Goal: Transaction & Acquisition: Purchase product/service

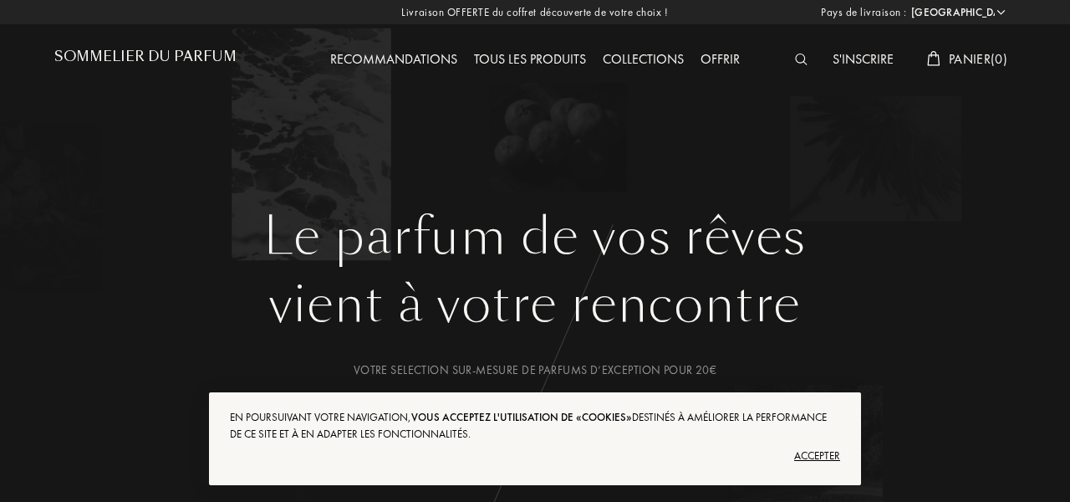
select select "FR"
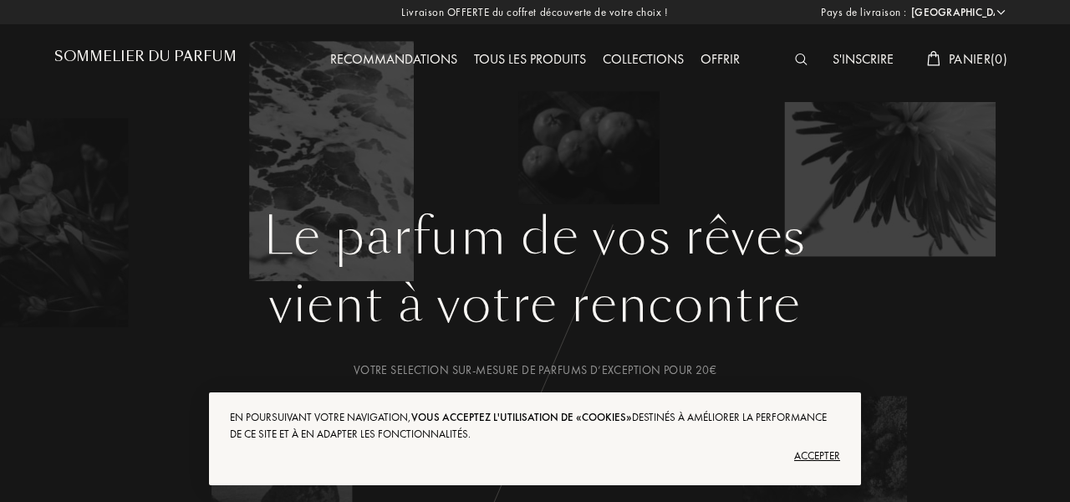
click at [827, 456] on div "Accepter" at bounding box center [535, 455] width 610 height 27
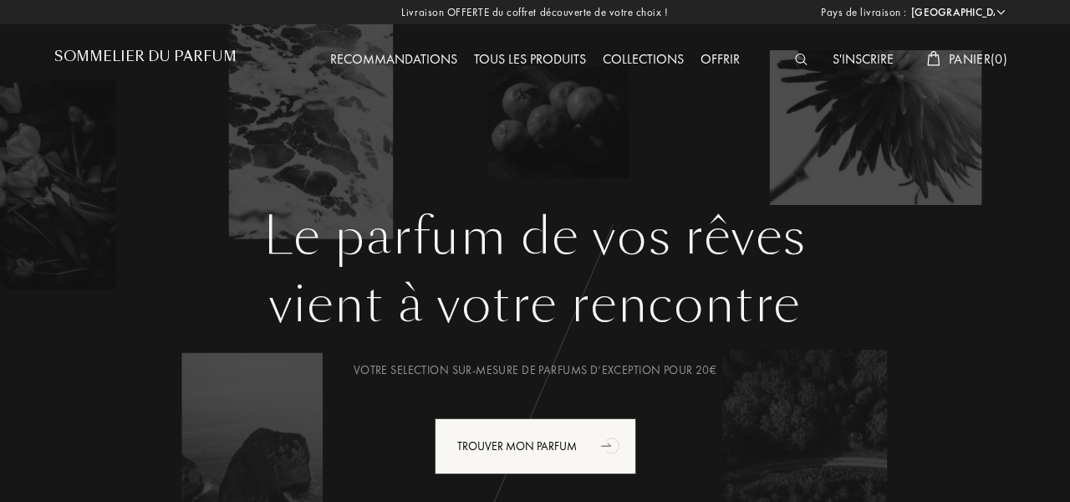
click at [526, 65] on div "Tous les produits" at bounding box center [530, 60] width 129 height 22
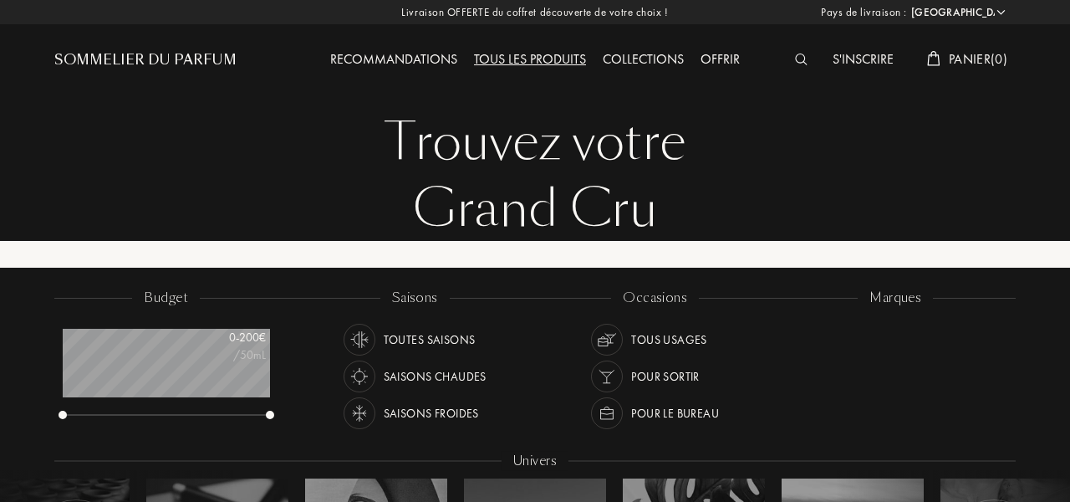
select select "FR"
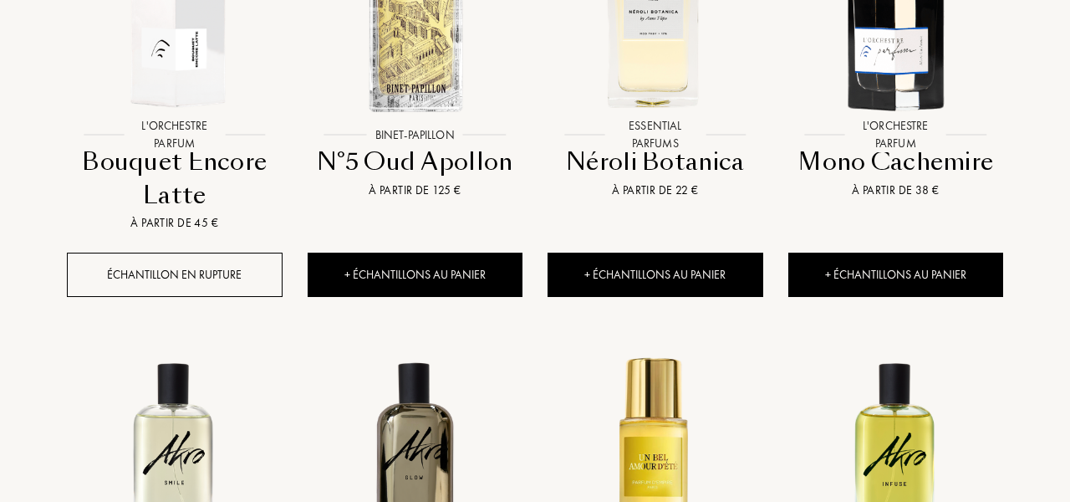
scroll to position [1333, 0]
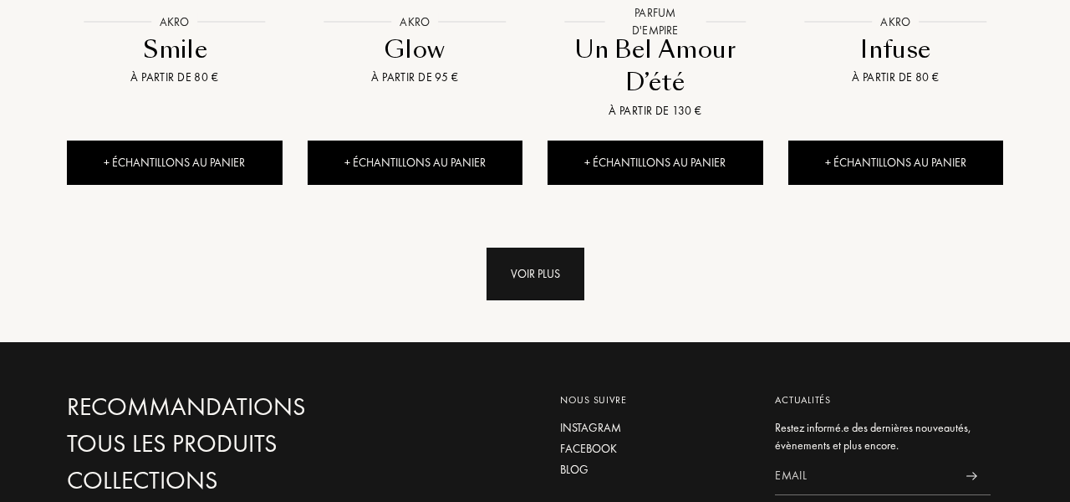
click at [540, 247] on div "Voir plus" at bounding box center [536, 273] width 98 height 53
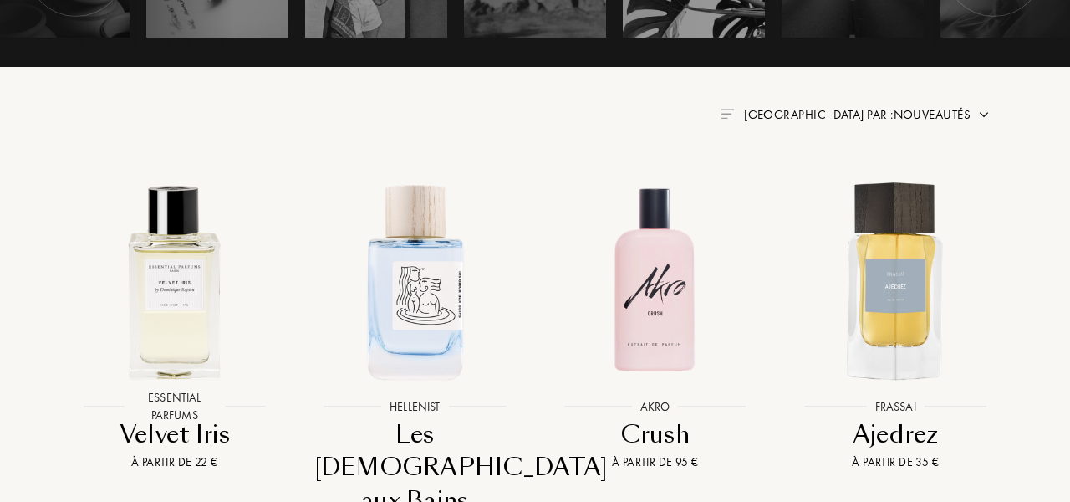
scroll to position [582, 0]
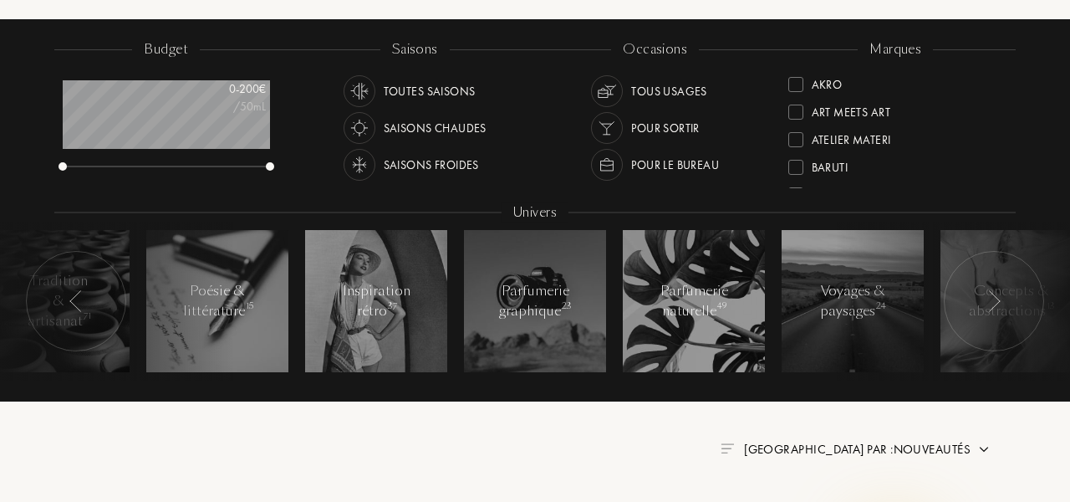
scroll to position [0, 0]
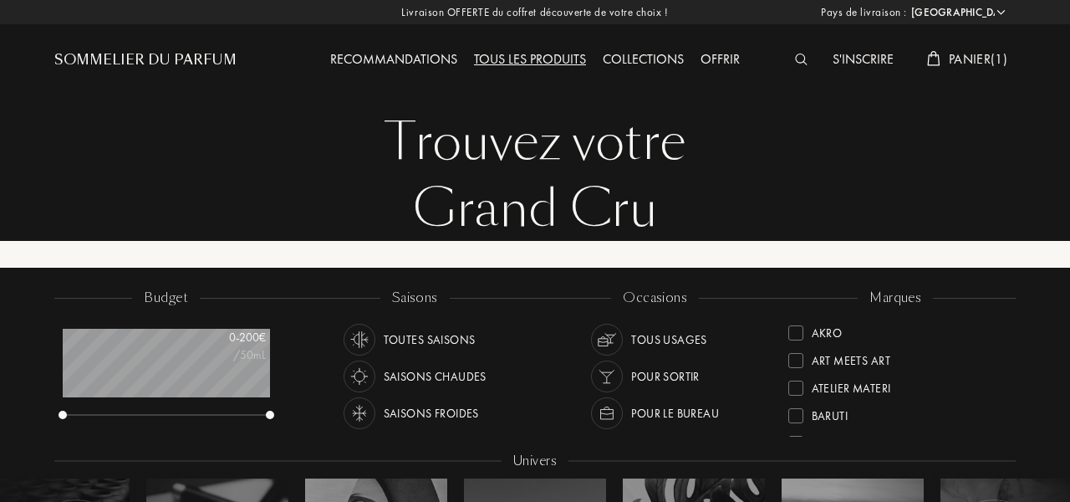
click at [385, 67] on div "Recommandations" at bounding box center [394, 60] width 144 height 22
select select "FR"
click at [607, 58] on div "Collections" at bounding box center [643, 60] width 98 height 22
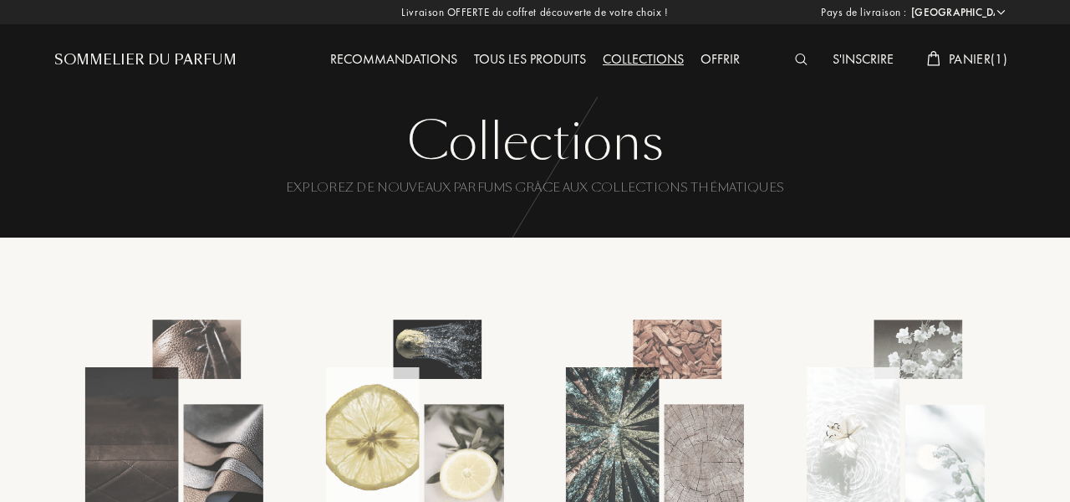
select select "FR"
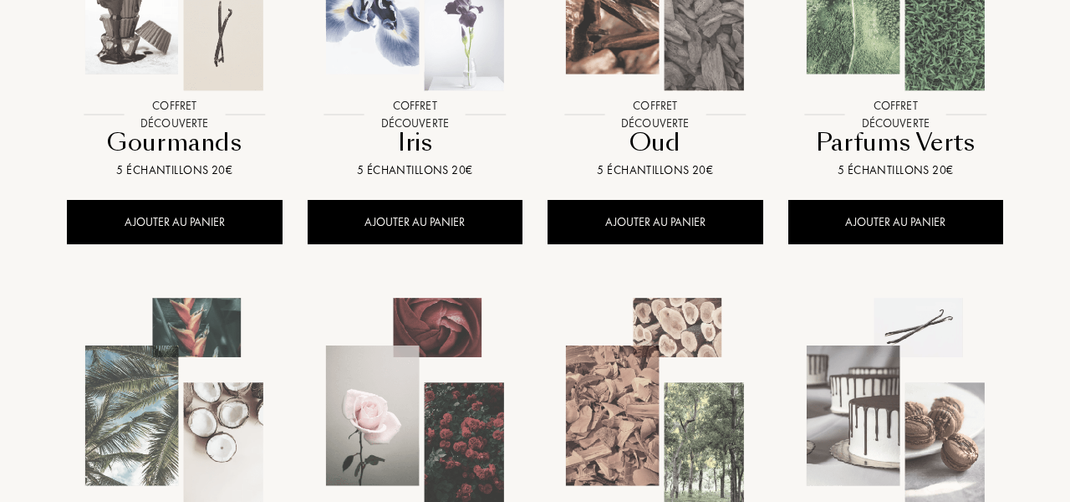
scroll to position [813, 0]
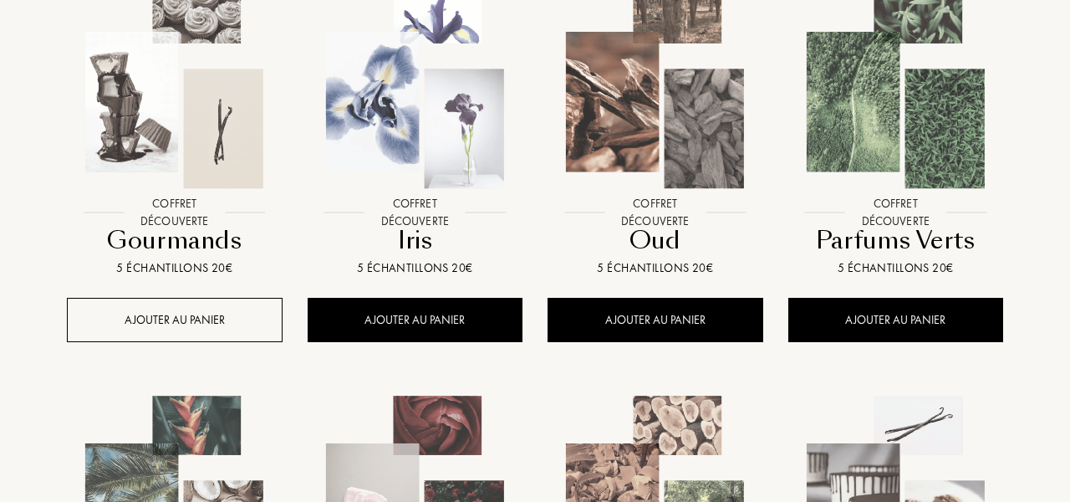
click at [232, 298] on div "AJOUTER AU PANIER" at bounding box center [175, 320] width 216 height 44
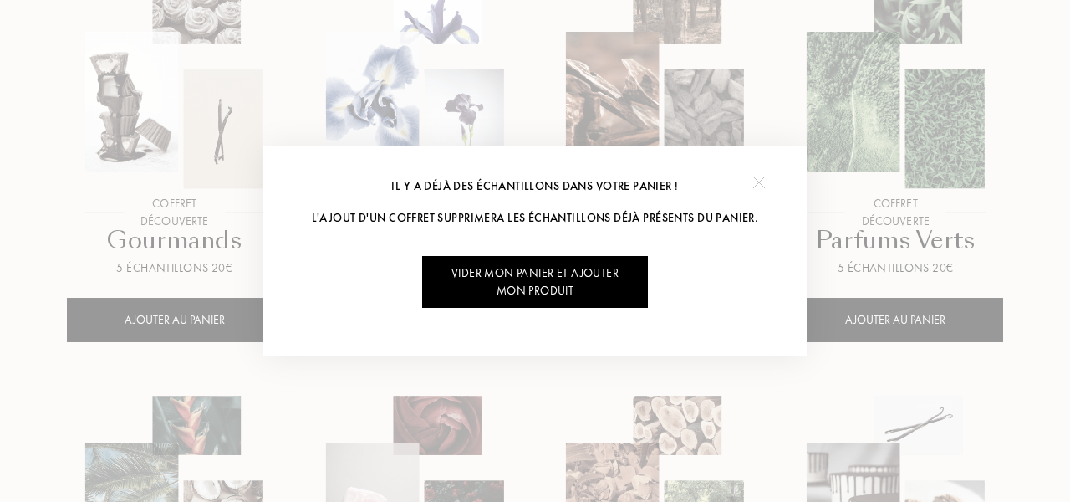
click at [761, 181] on img at bounding box center [758, 182] width 13 height 13
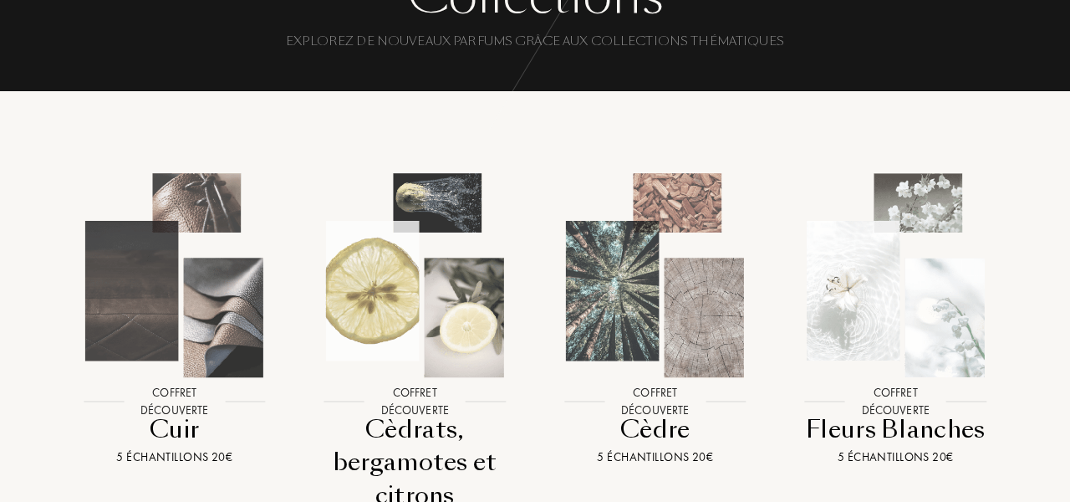
scroll to position [0, 0]
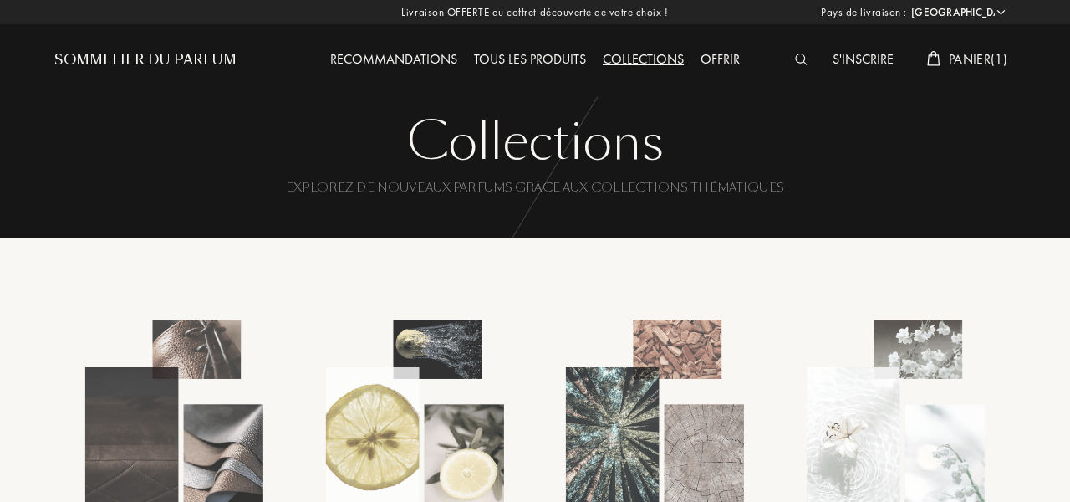
click at [985, 61] on span "Panier ( 1 )" at bounding box center [978, 59] width 59 height 18
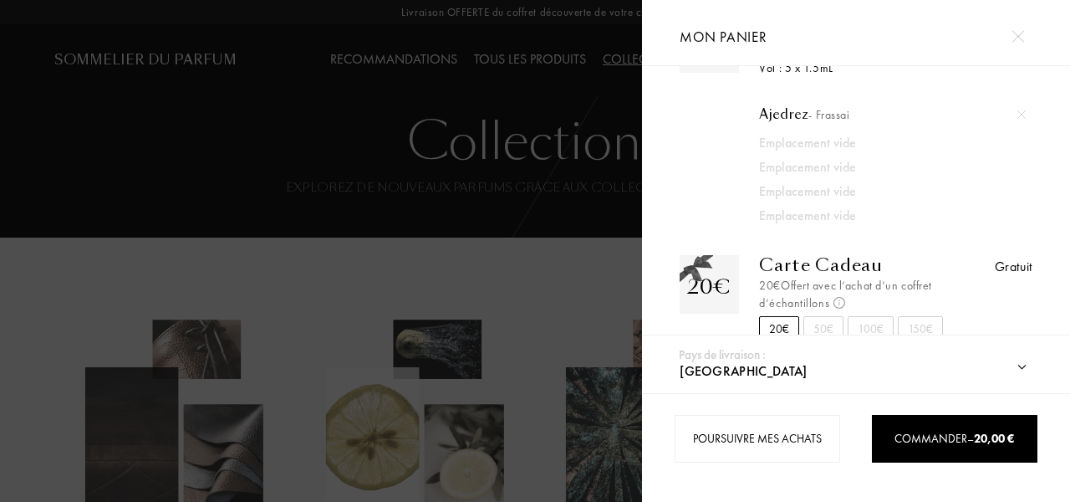
scroll to position [76, 0]
click at [834, 321] on div "50€" at bounding box center [823, 334] width 40 height 26
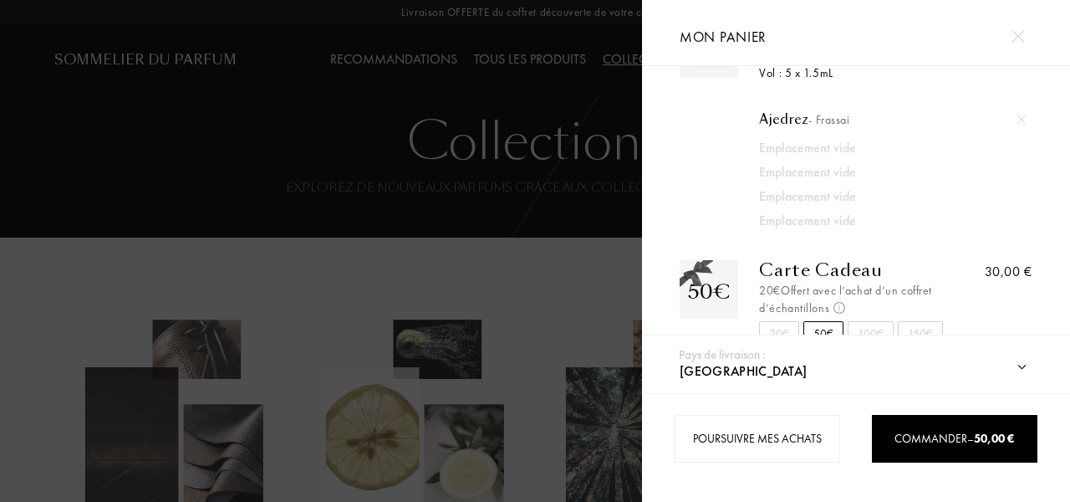
click at [777, 321] on div "20€" at bounding box center [779, 334] width 40 height 26
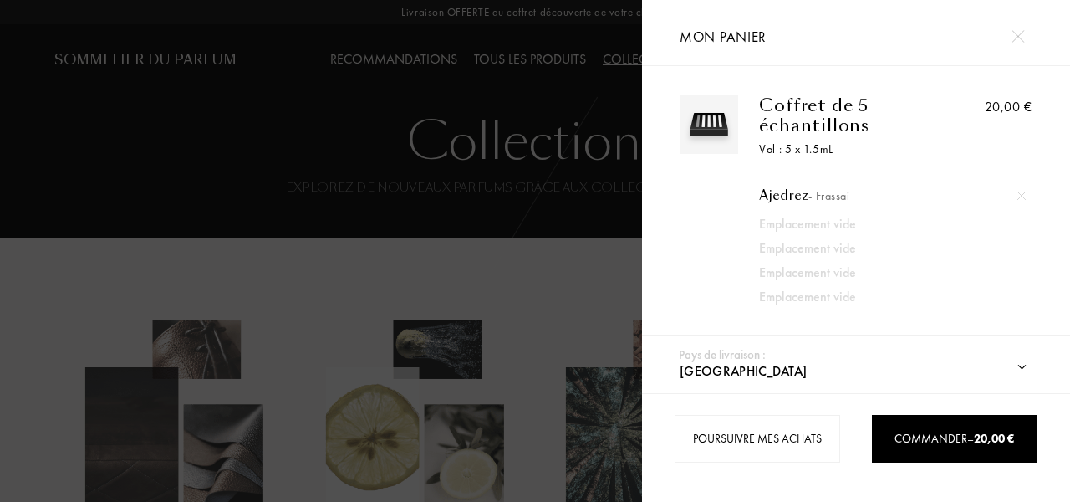
click at [1024, 191] on img at bounding box center [1021, 195] width 8 height 8
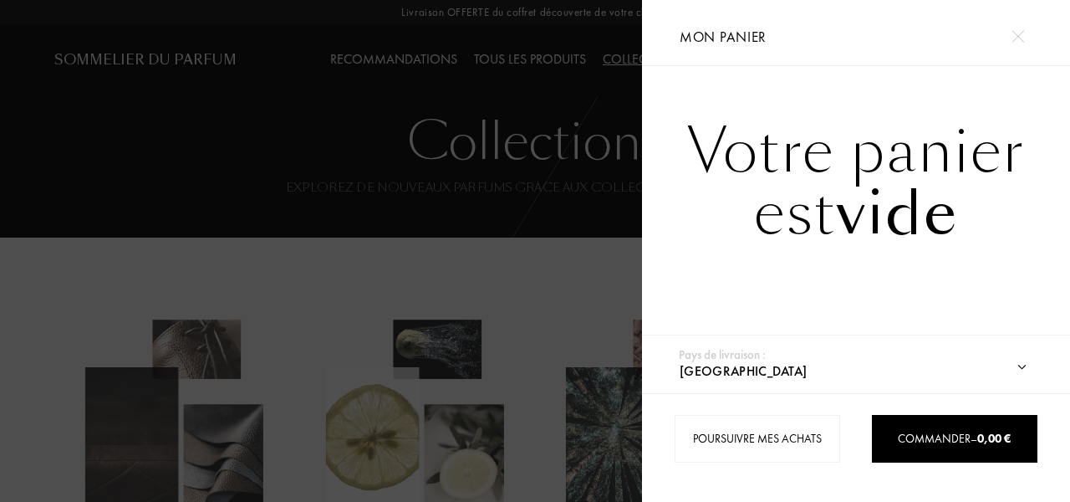
click at [534, 273] on div at bounding box center [321, 251] width 642 height 502
